Goal: Task Accomplishment & Management: Manage account settings

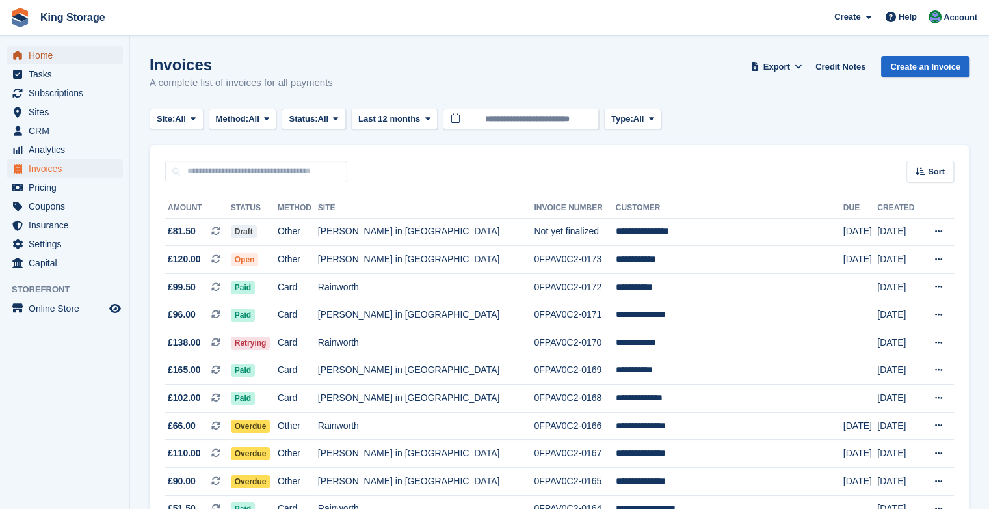
click at [44, 57] on span "Home" at bounding box center [68, 55] width 78 height 18
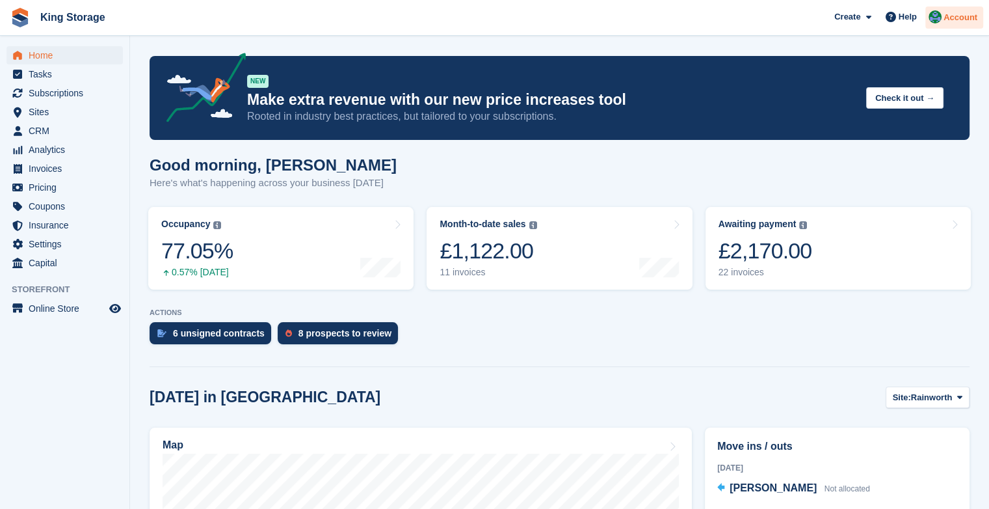
click at [947, 24] on div "Account" at bounding box center [954, 18] width 58 height 23
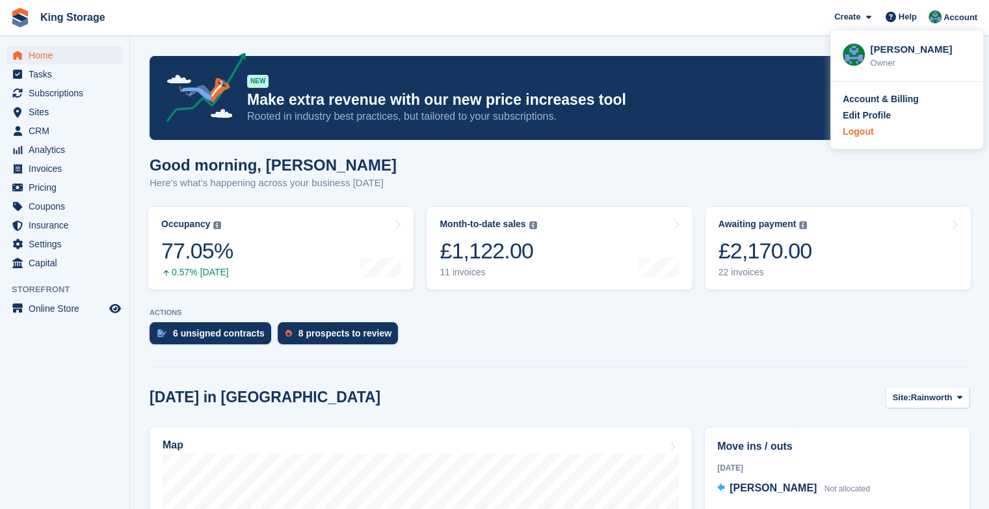
click at [872, 132] on div "Logout" at bounding box center [907, 132] width 128 height 14
